Goal: Information Seeking & Learning: Learn about a topic

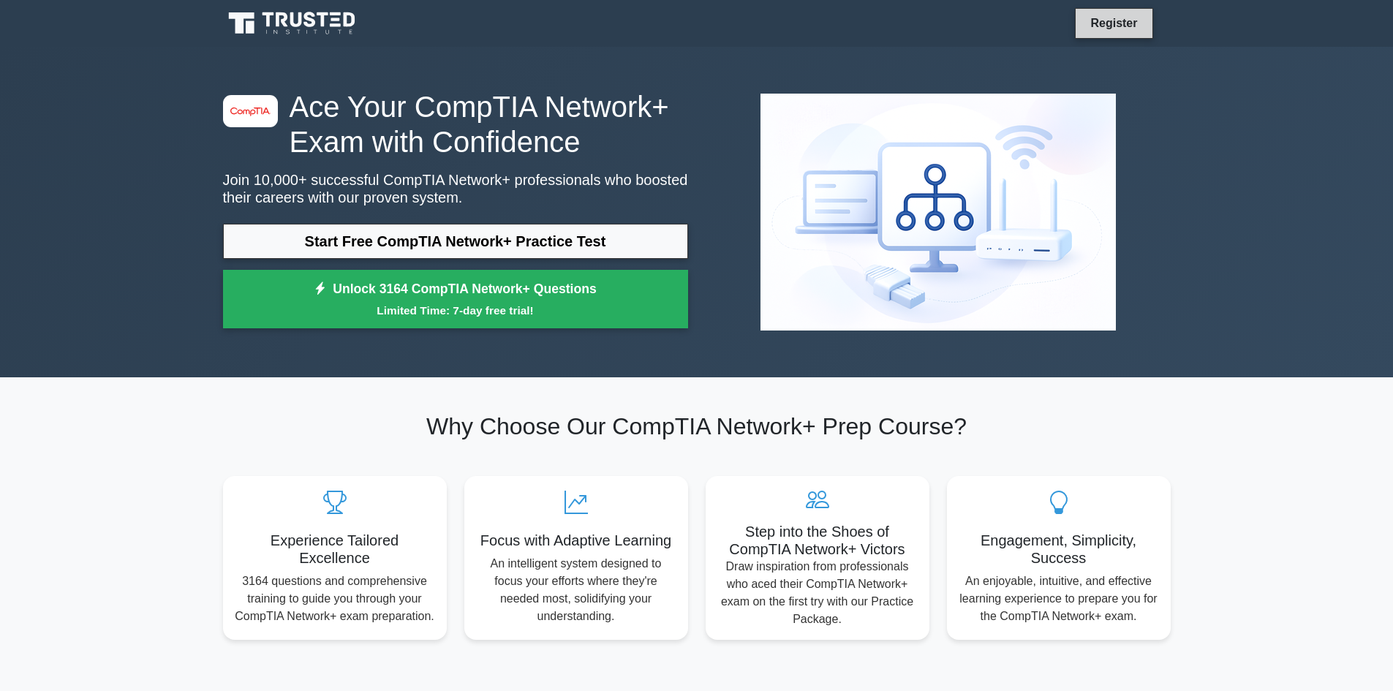
click at [1119, 25] on link "Register" at bounding box center [1113, 23] width 64 height 18
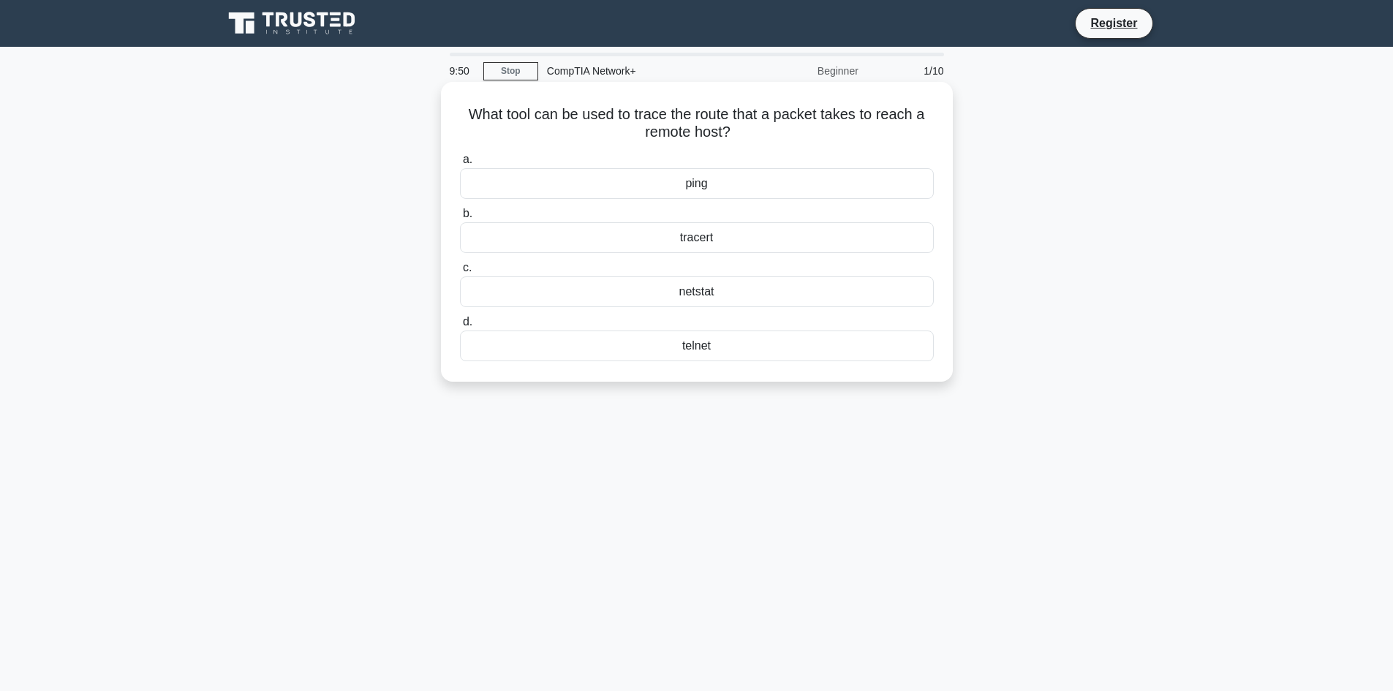
click at [559, 235] on div "tracert" at bounding box center [697, 237] width 474 height 31
click at [460, 219] on input "b. tracert" at bounding box center [460, 214] width 0 height 10
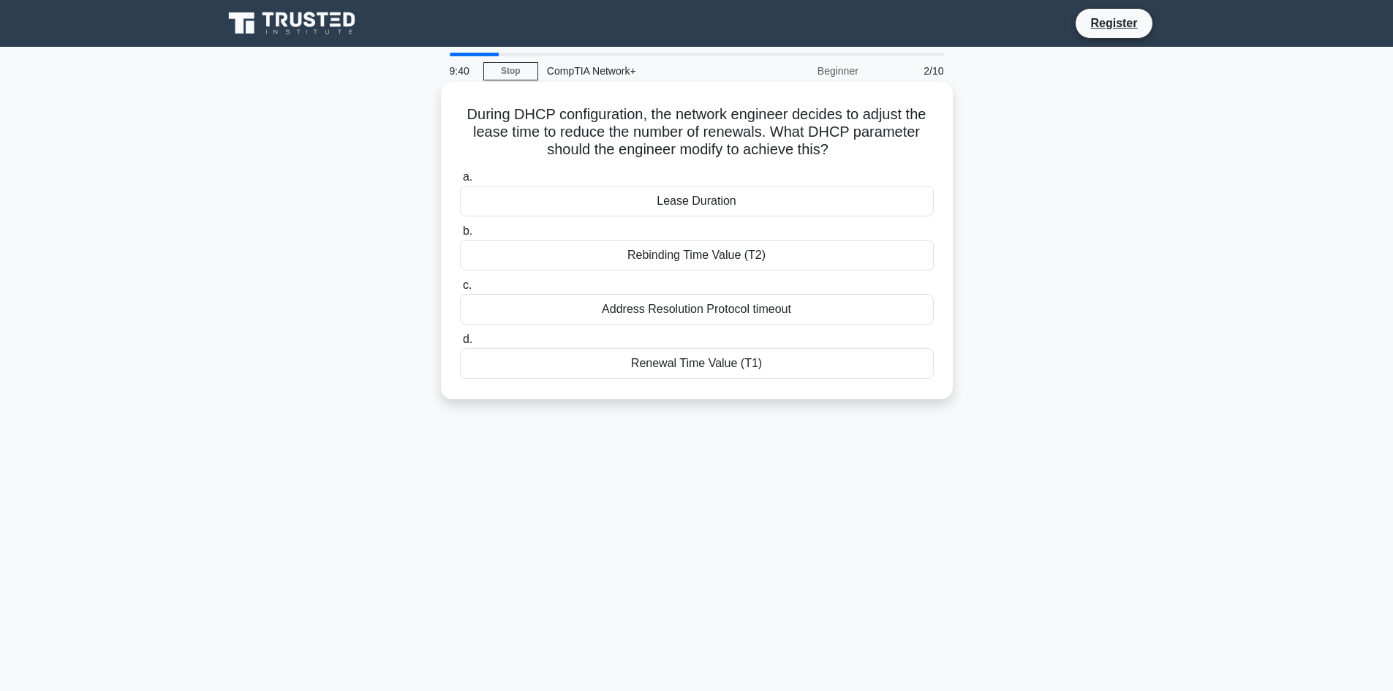
click at [524, 317] on div "Address Resolution Protocol timeout" at bounding box center [697, 309] width 474 height 31
click at [460, 290] on input "c. Address Resolution Protocol timeout" at bounding box center [460, 286] width 0 height 10
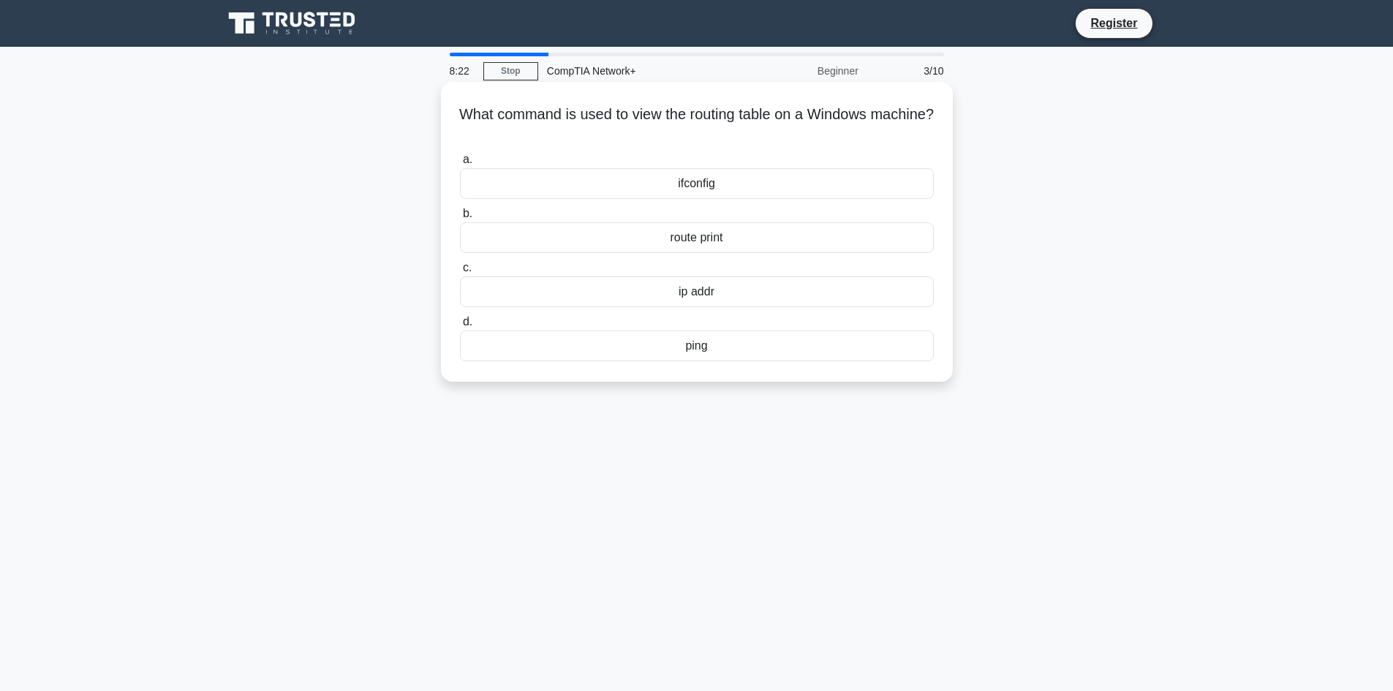
click at [743, 178] on div "ifconfig" at bounding box center [697, 183] width 474 height 31
click at [460, 164] on input "a. ifconfig" at bounding box center [460, 160] width 0 height 10
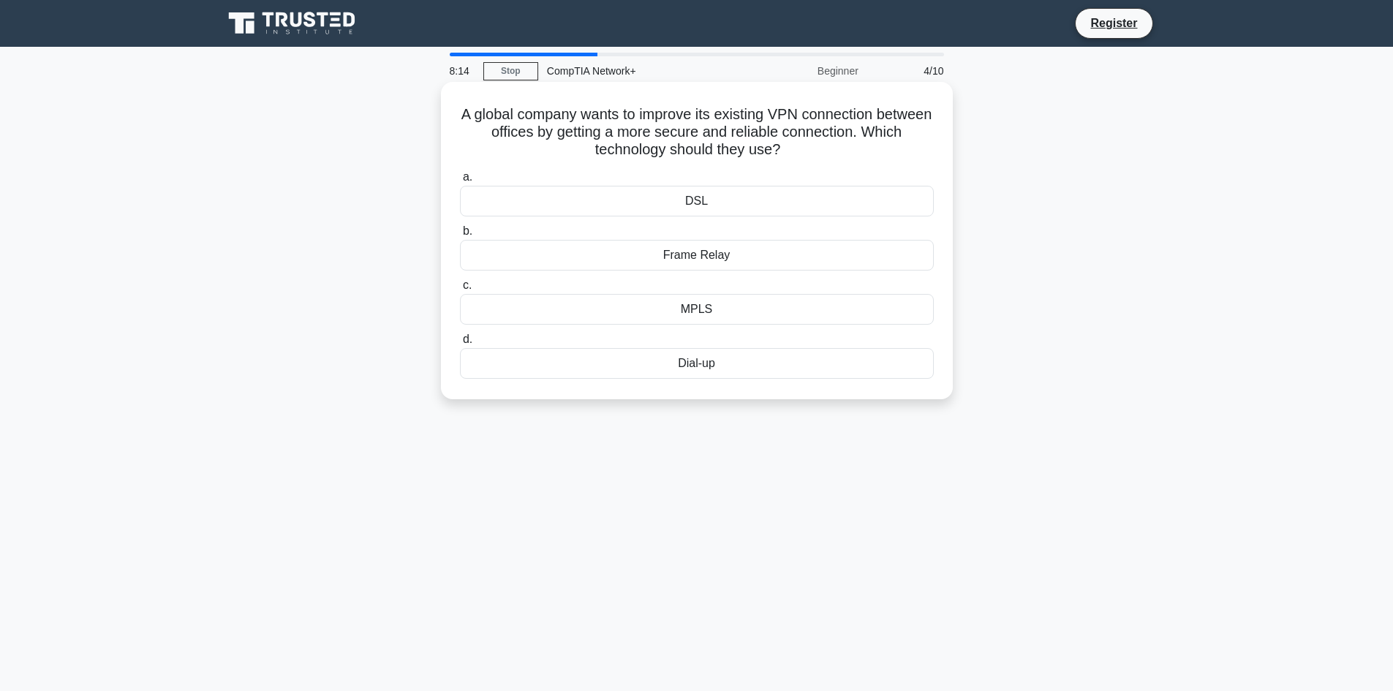
click at [741, 203] on div "DSL" at bounding box center [697, 201] width 474 height 31
click at [460, 182] on input "a. DSL" at bounding box center [460, 178] width 0 height 10
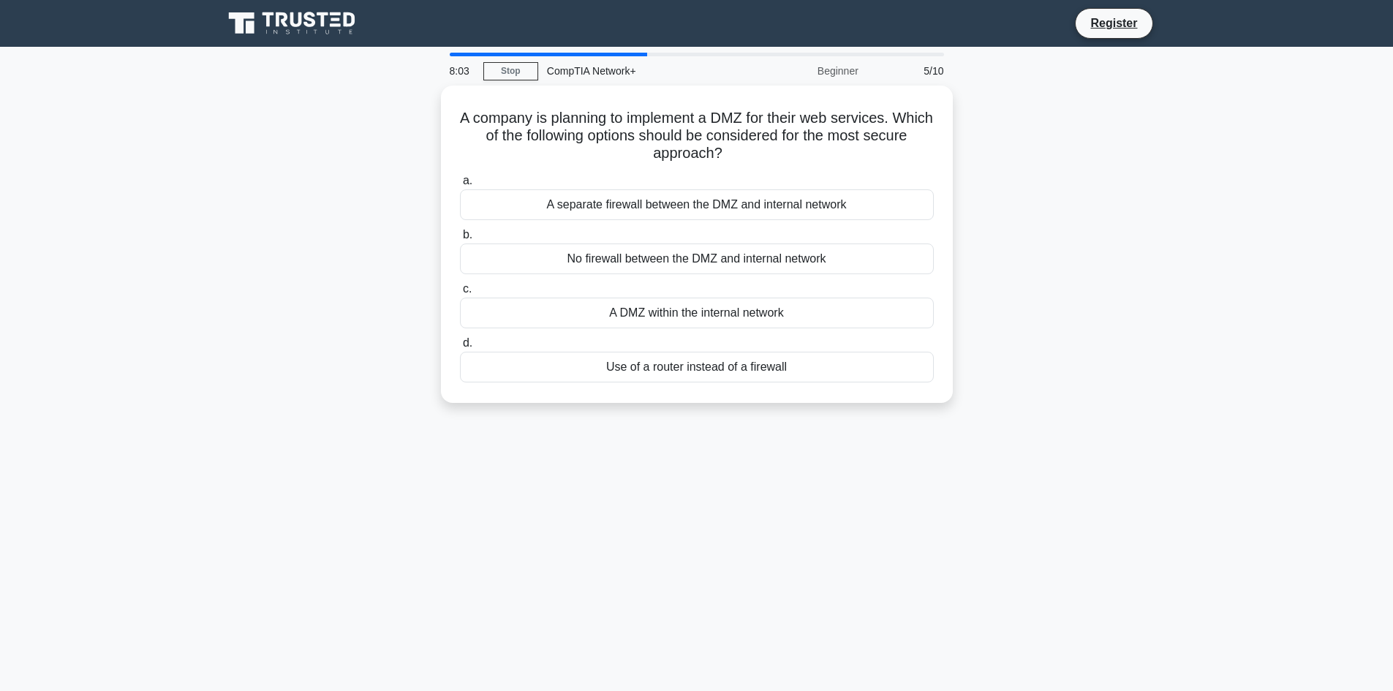
click at [741, 203] on div "A separate firewall between the DMZ and internal network" at bounding box center [697, 204] width 474 height 31
click at [460, 186] on input "a. A separate firewall between the DMZ and internal network" at bounding box center [460, 181] width 0 height 10
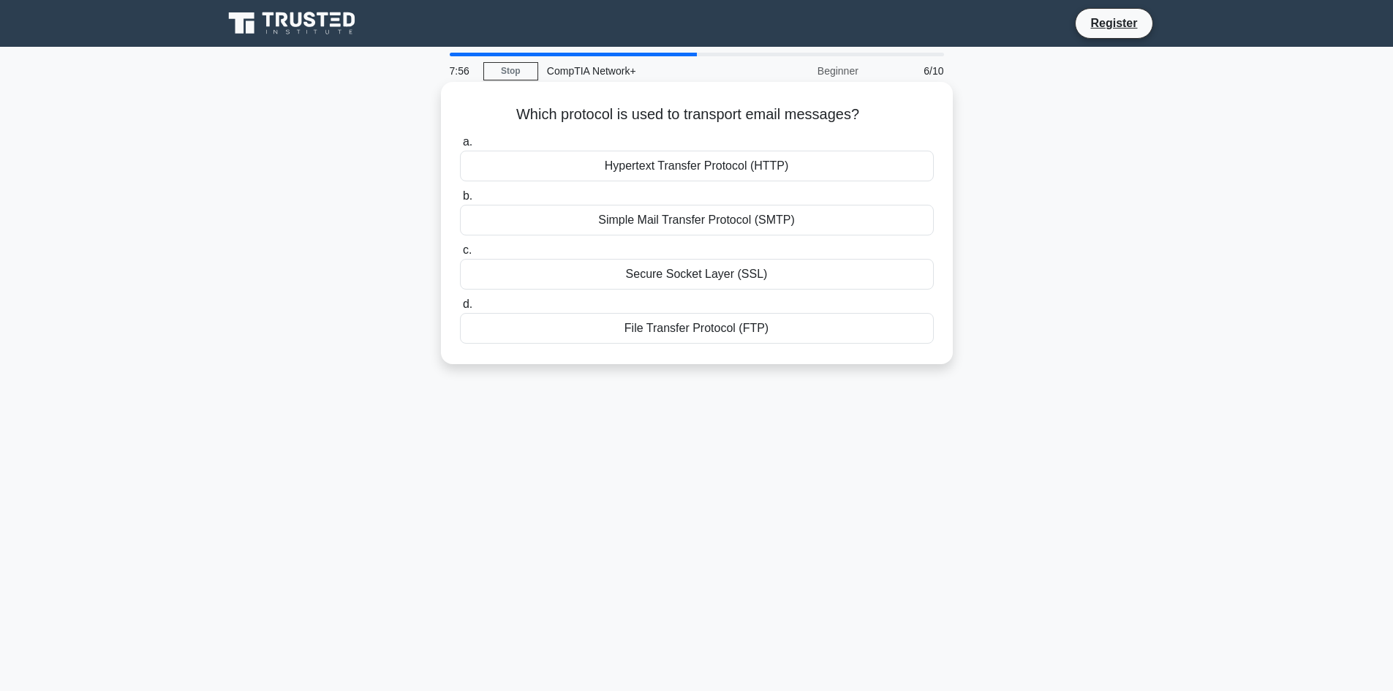
click at [732, 222] on div "Simple Mail Transfer Protocol (SMTP)" at bounding box center [697, 220] width 474 height 31
click at [460, 201] on input "b. Simple Mail Transfer Protocol (SMTP)" at bounding box center [460, 197] width 0 height 10
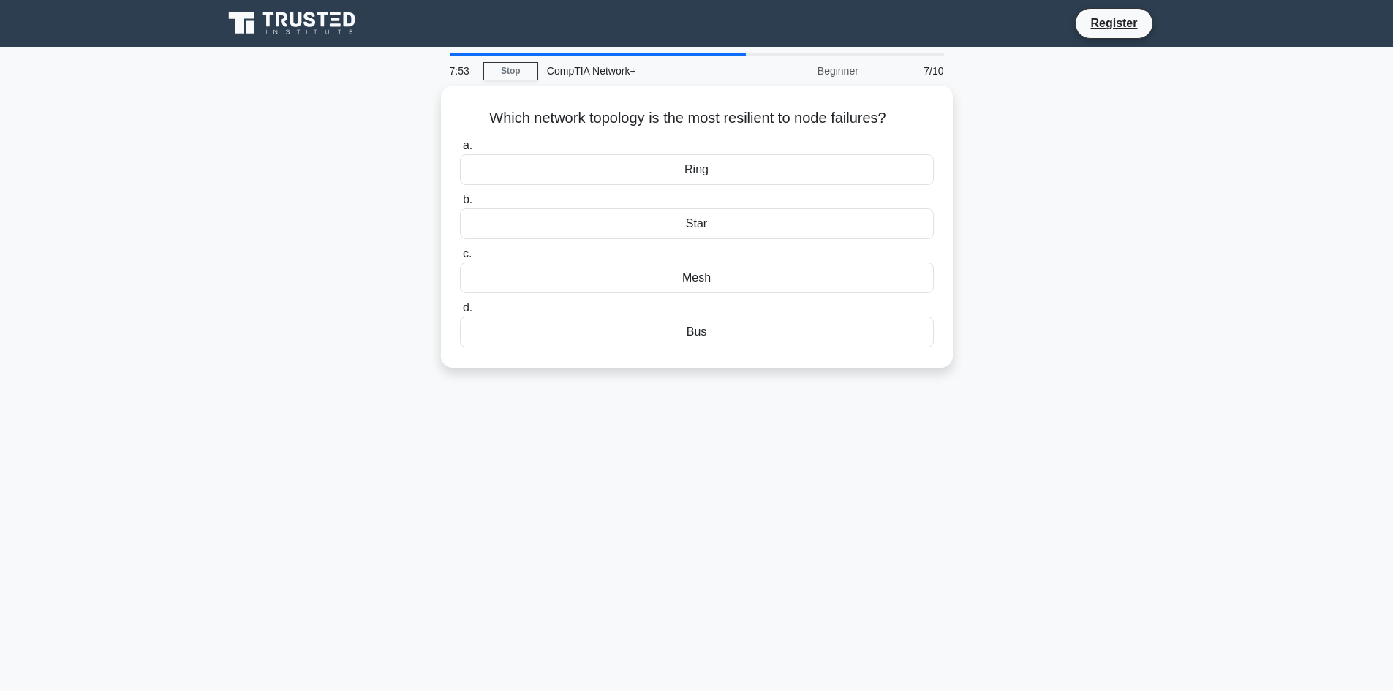
click at [732, 222] on div "Star" at bounding box center [697, 223] width 474 height 31
click at [460, 205] on input "b. Star" at bounding box center [460, 200] width 0 height 10
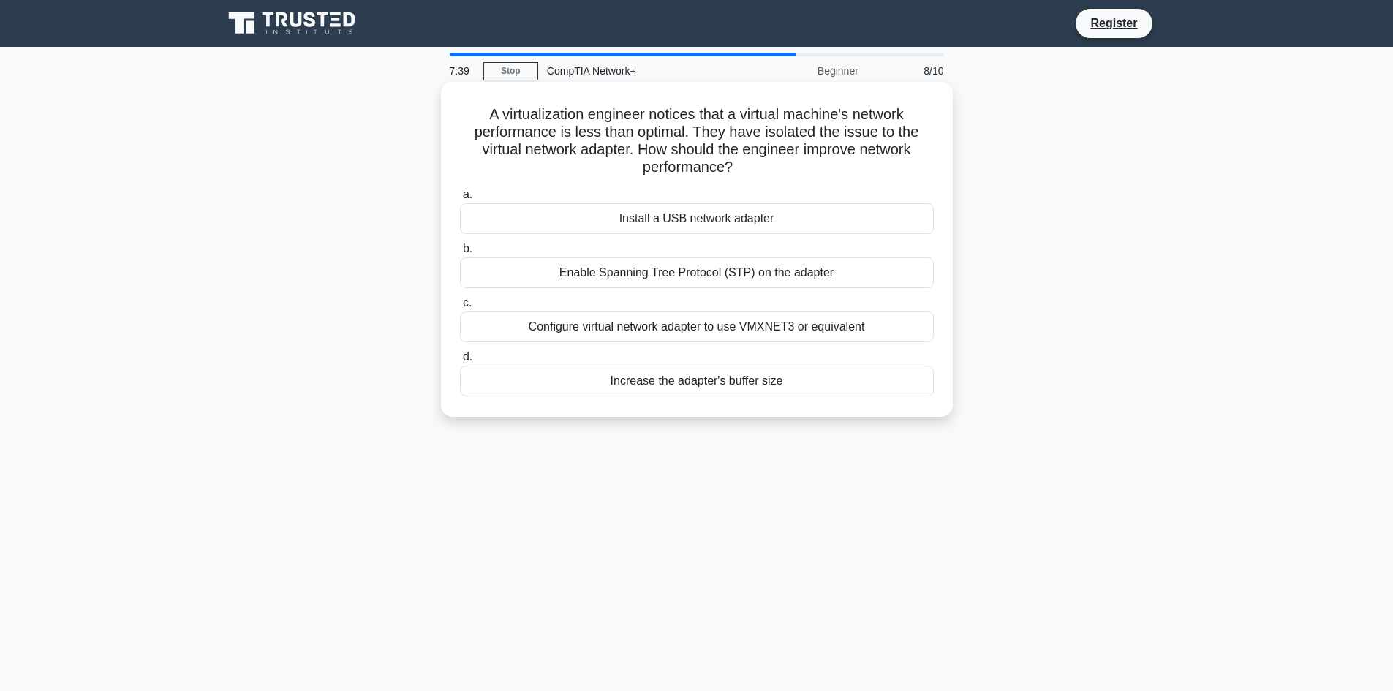
click at [853, 270] on div "Enable Spanning Tree Protocol (STP) on the adapter" at bounding box center [697, 272] width 474 height 31
click at [460, 254] on input "b. Enable Spanning Tree Protocol (STP) on the adapter" at bounding box center [460, 249] width 0 height 10
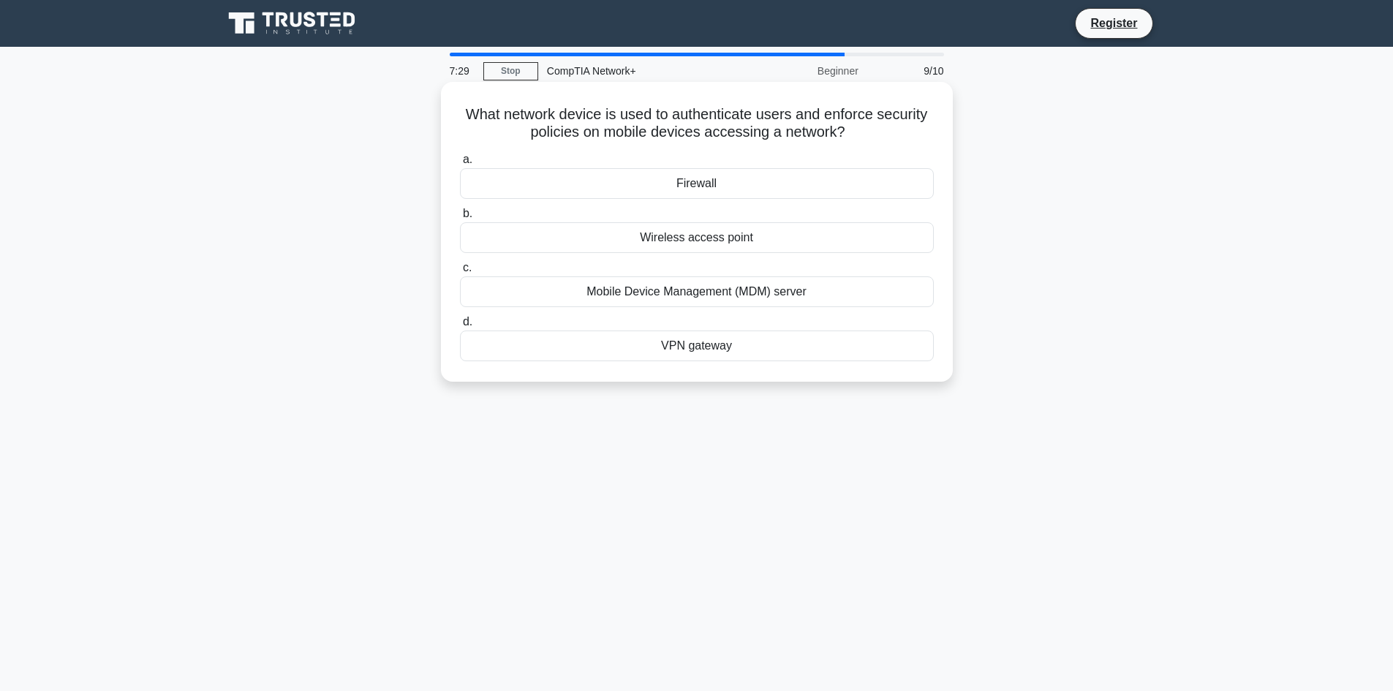
click at [871, 333] on div "VPN gateway" at bounding box center [697, 345] width 474 height 31
click at [460, 327] on input "d. VPN gateway" at bounding box center [460, 322] width 0 height 10
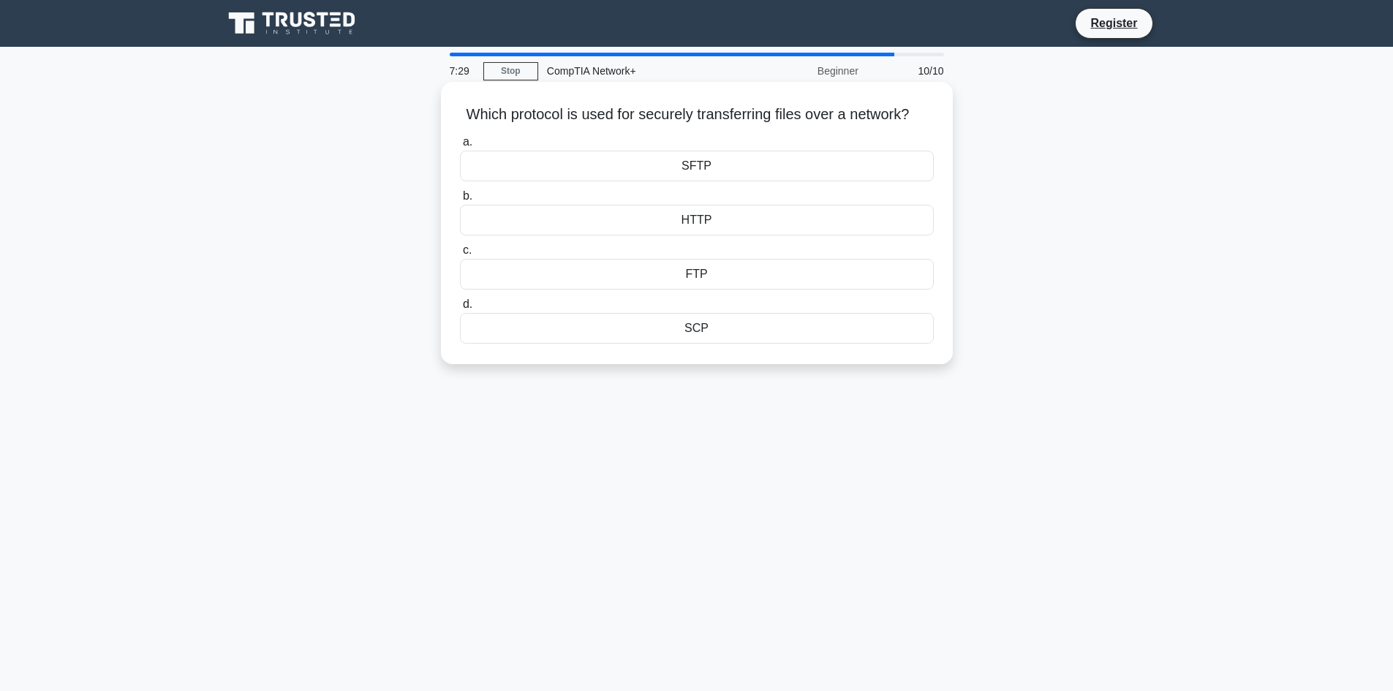
click at [871, 343] on div "SCP" at bounding box center [697, 328] width 474 height 31
click at [460, 309] on input "d. SCP" at bounding box center [460, 305] width 0 height 10
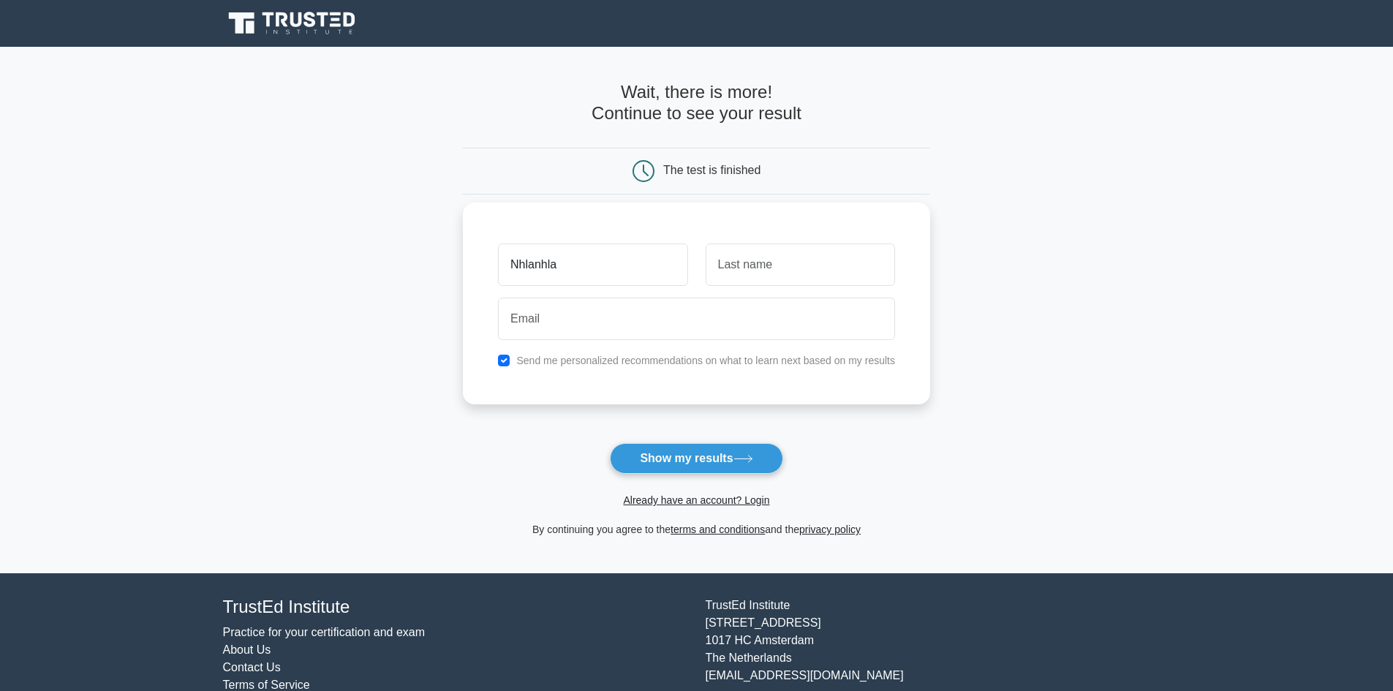
type input "Nhlanhla"
type input "Nkosi"
click at [595, 328] on input "email" at bounding box center [696, 319] width 397 height 42
type input "mahlangun@gmail.com"
click at [640, 466] on button "Show my results" at bounding box center [696, 458] width 173 height 31
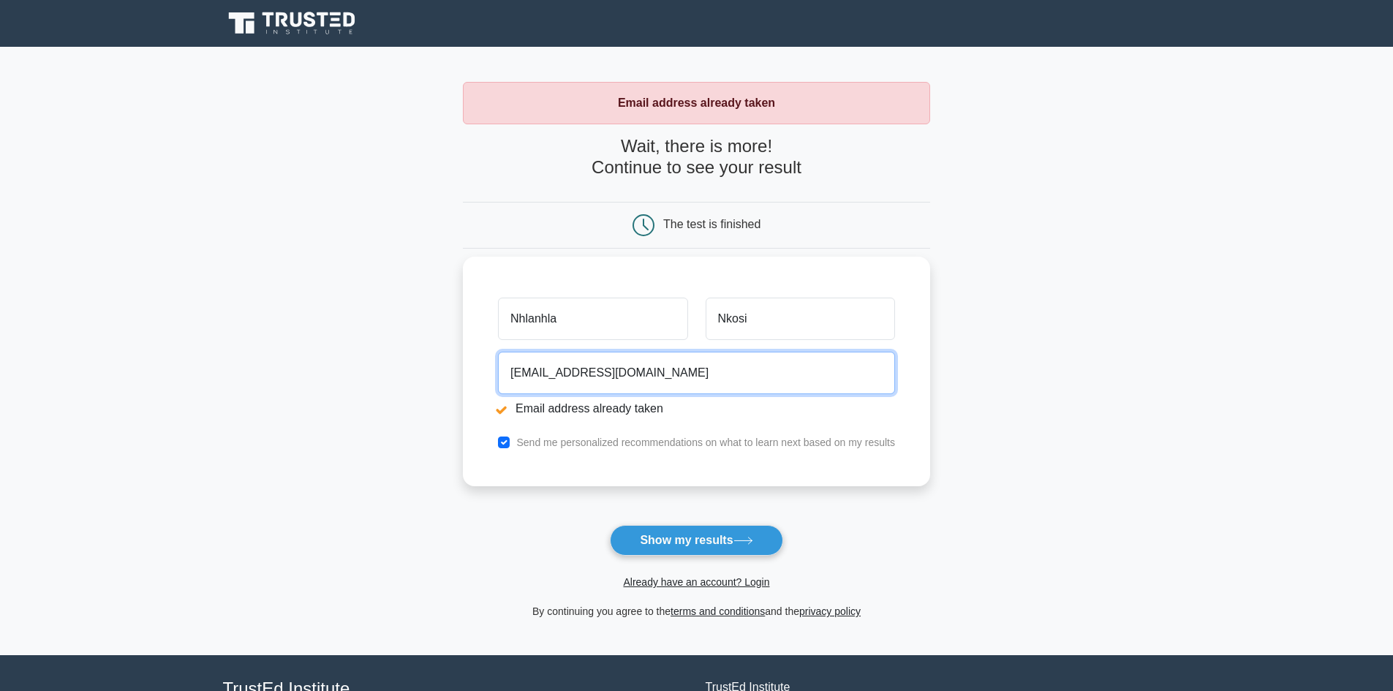
drag, startPoint x: 648, startPoint y: 372, endPoint x: 497, endPoint y: 377, distance: 150.7
click at [497, 377] on div "mahlangun@gmail.com Email address already taken" at bounding box center [696, 387] width 415 height 82
type input "nhlanhlama@yahoo.co.za"
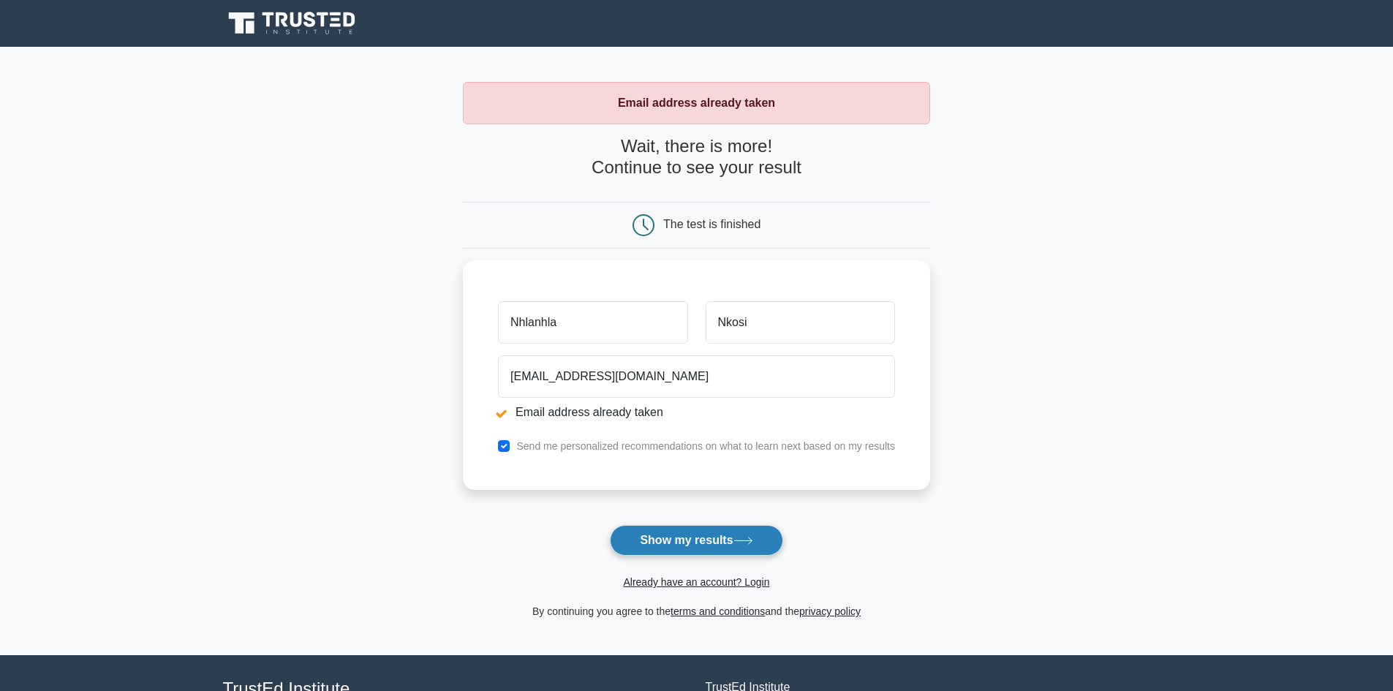
click at [677, 542] on button "Show my results" at bounding box center [696, 540] width 173 height 31
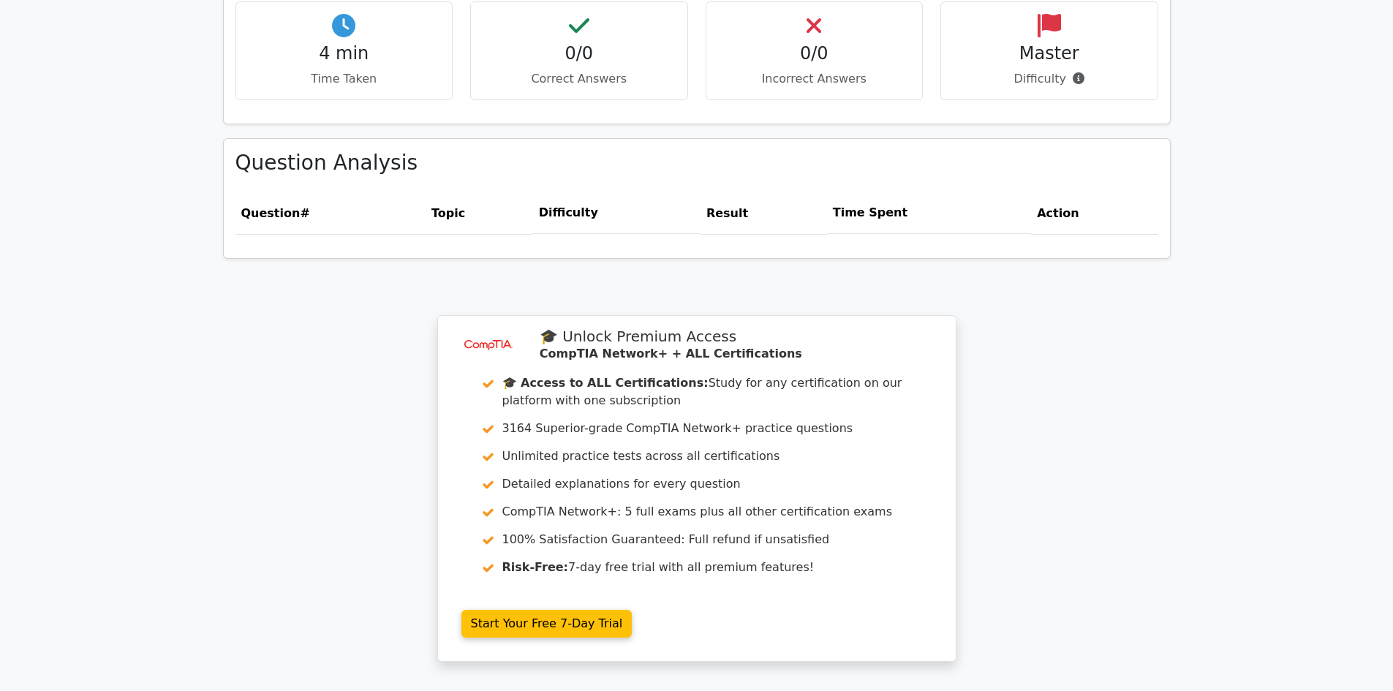
scroll to position [1137, 0]
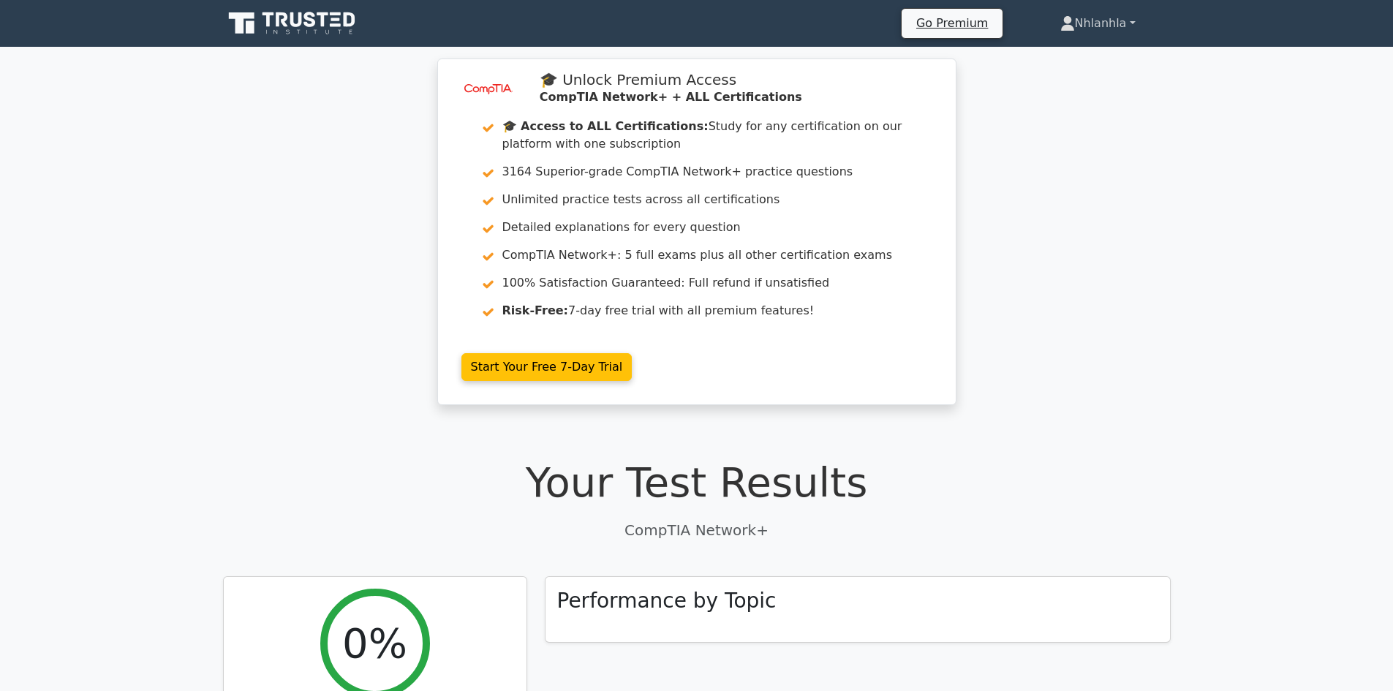
click at [1111, 23] on link "Nhlanhla" at bounding box center [1097, 23] width 145 height 29
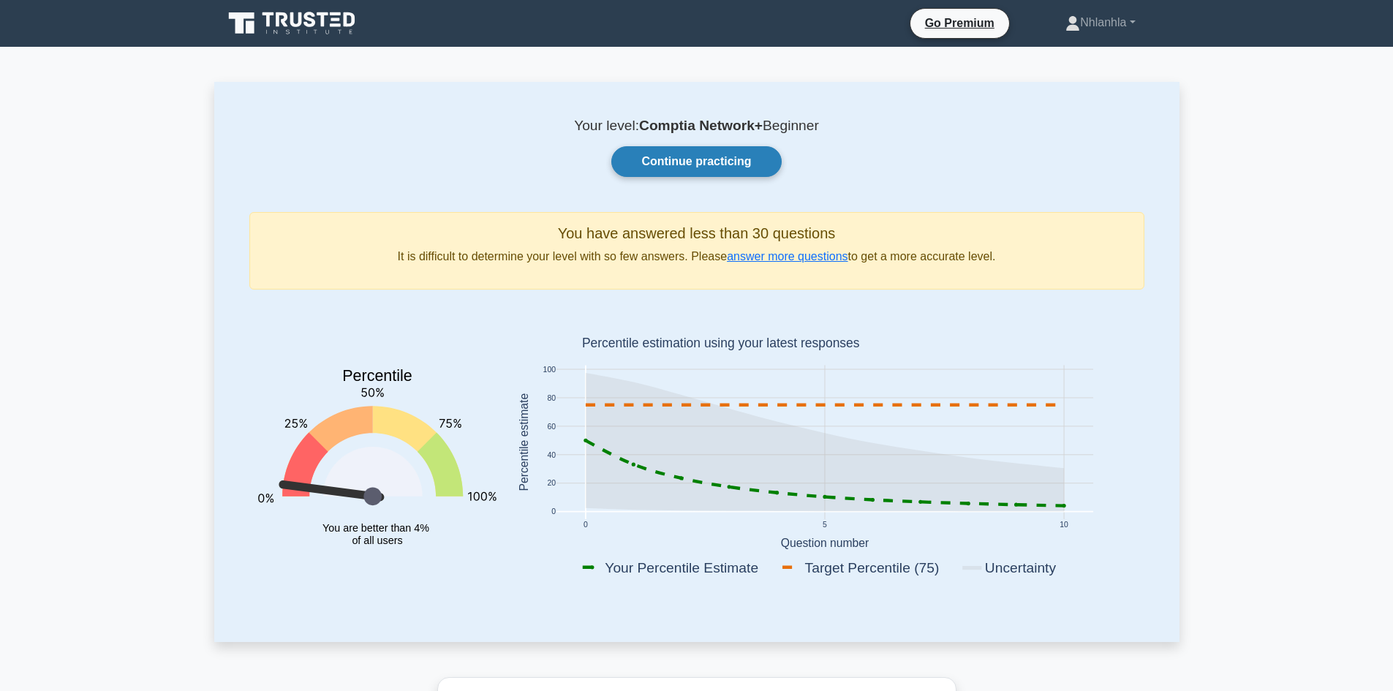
click at [710, 166] on link "Continue practicing" at bounding box center [696, 161] width 170 height 31
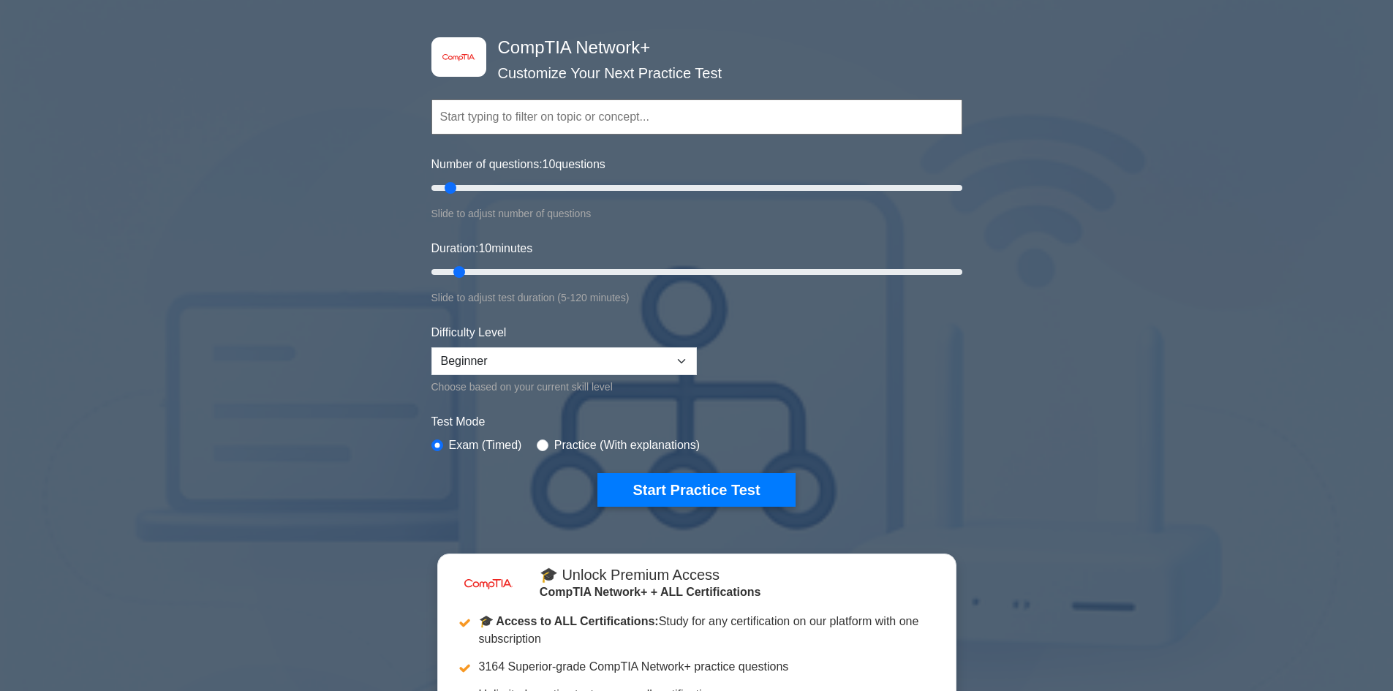
scroll to position [219, 0]
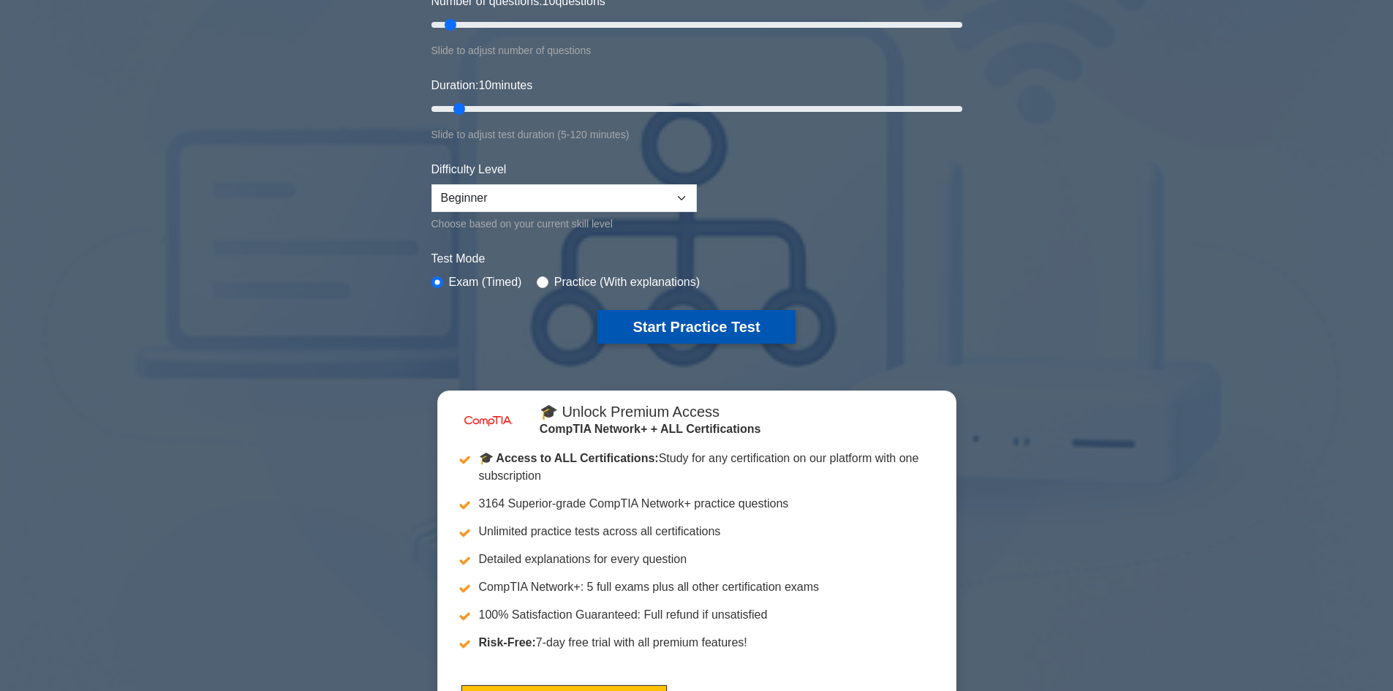
click at [719, 317] on button "Start Practice Test" at bounding box center [695, 327] width 197 height 34
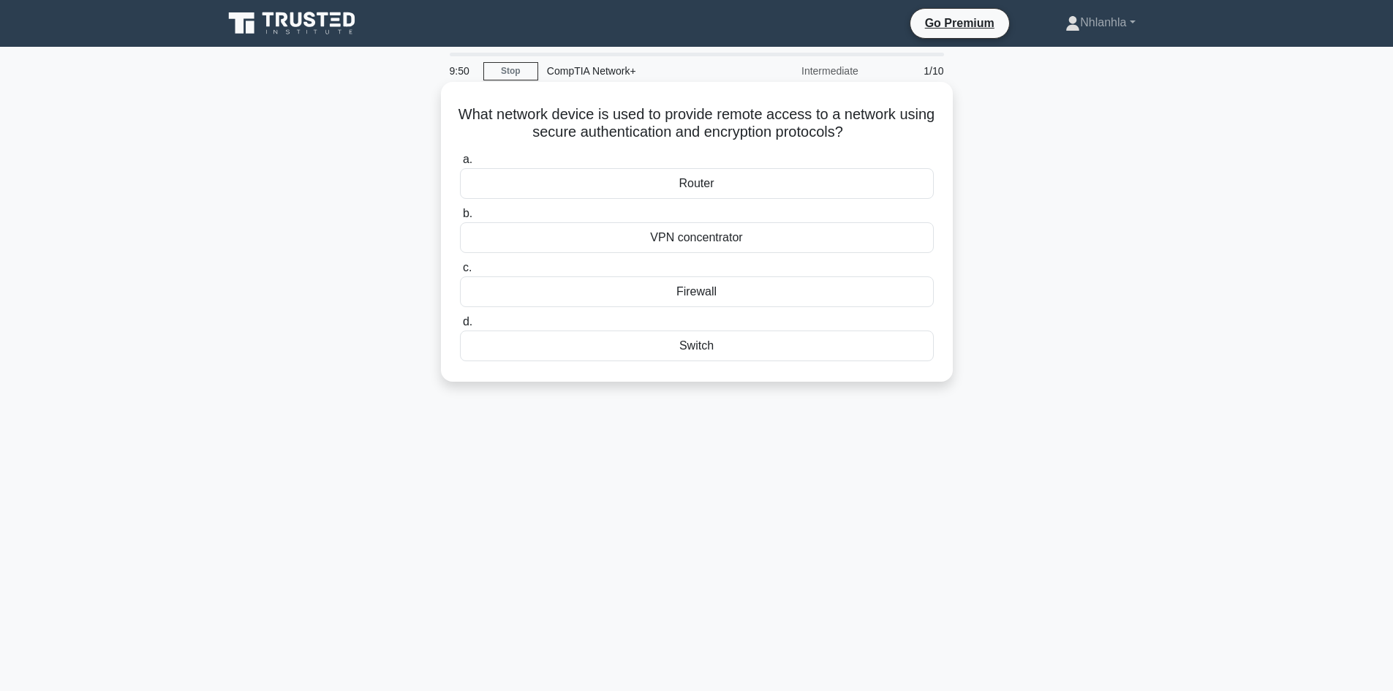
click at [729, 235] on div "VPN concentrator" at bounding box center [697, 237] width 474 height 31
click at [460, 219] on input "b. VPN concentrator" at bounding box center [460, 214] width 0 height 10
